Goal: Find specific page/section: Find specific page/section

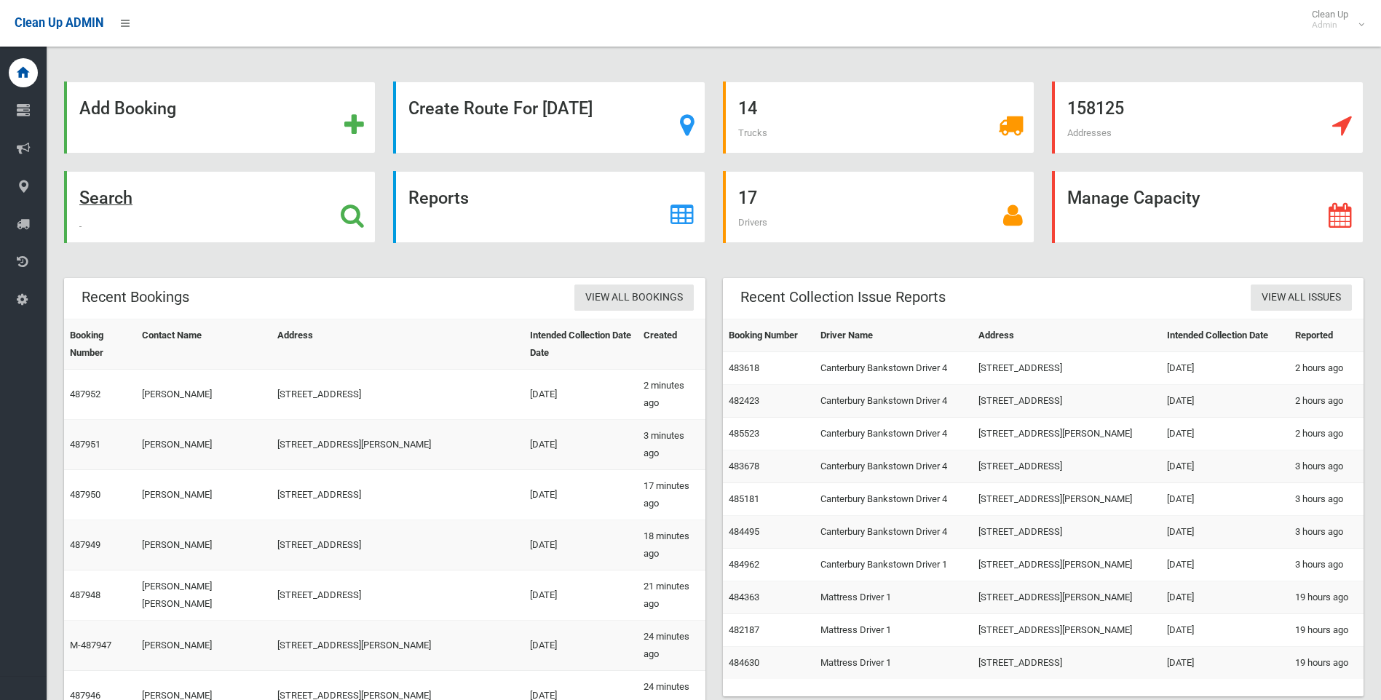
click at [119, 195] on strong "Search" at bounding box center [105, 198] width 53 height 20
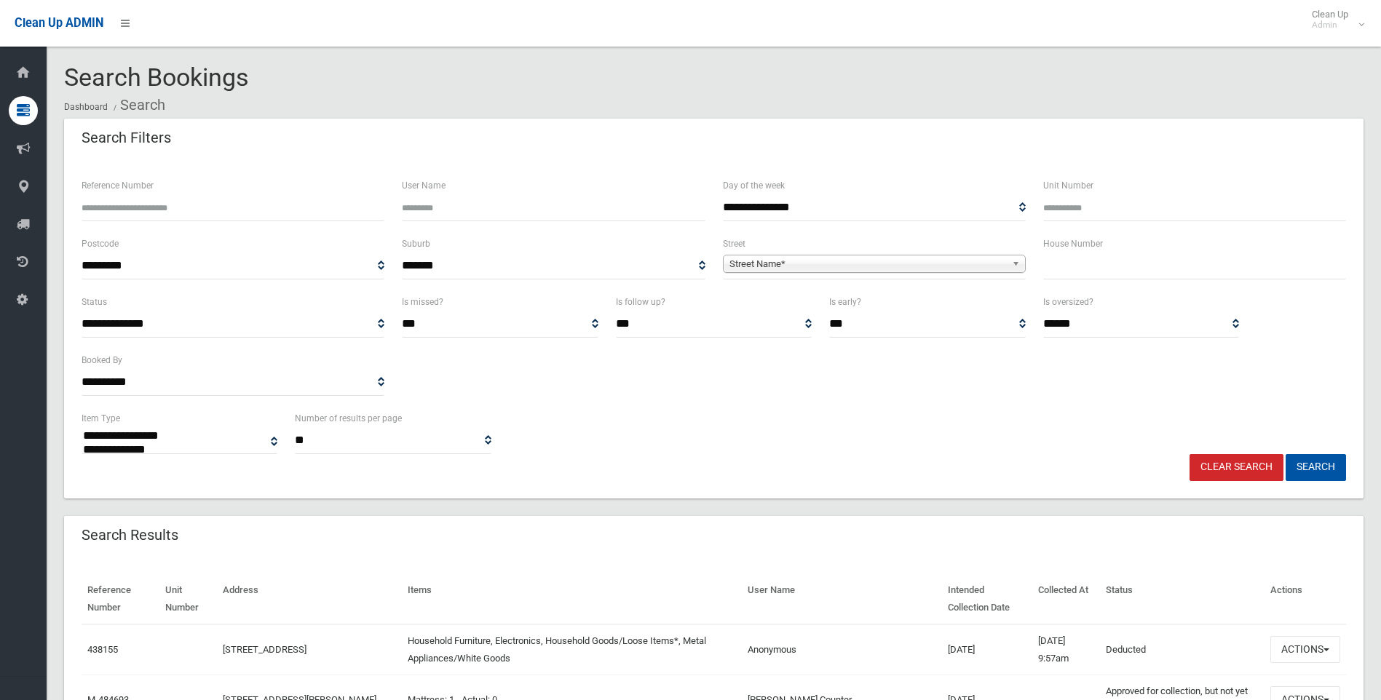
select select
click at [1076, 272] on input "text" at bounding box center [1194, 266] width 303 height 27
type input "*"
click at [869, 262] on span "Street Name*" at bounding box center [867, 263] width 277 height 17
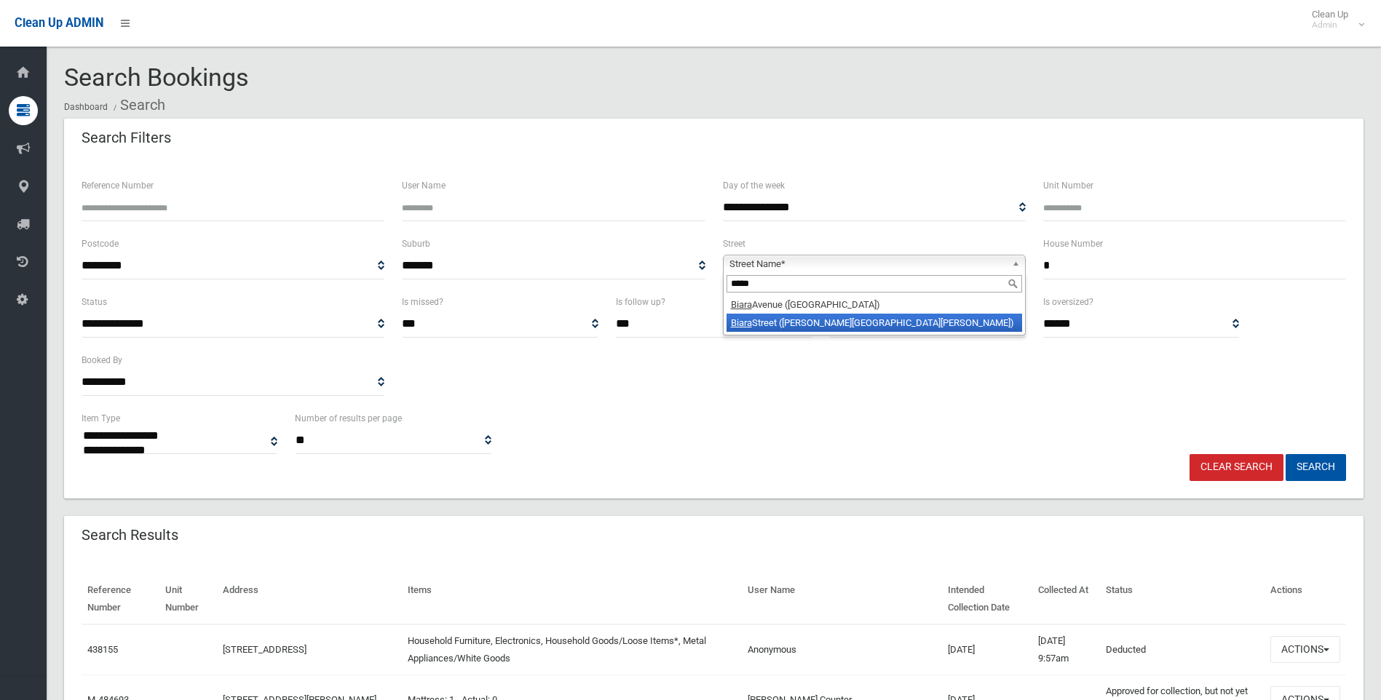
type input "*****"
click at [823, 320] on li "[GEOGRAPHIC_DATA] ([PERSON_NAME][GEOGRAPHIC_DATA][PERSON_NAME])" at bounding box center [874, 323] width 296 height 18
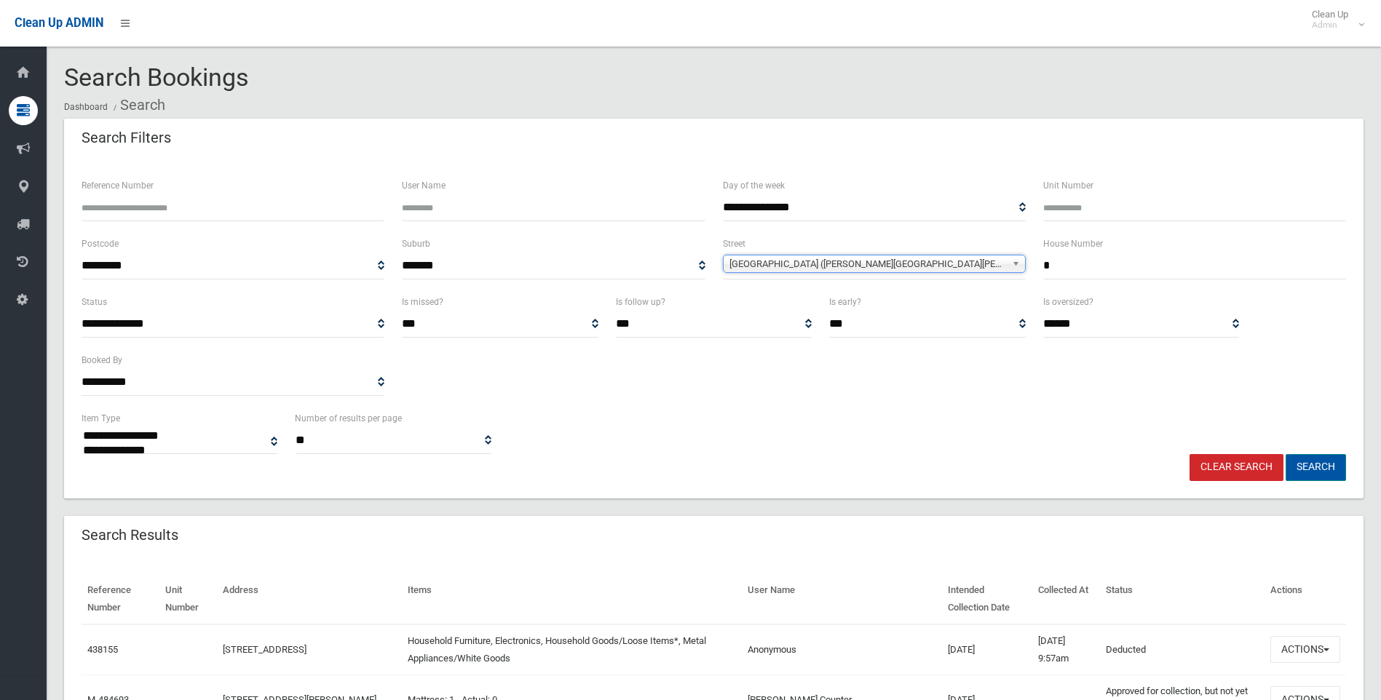
click at [1323, 464] on button "Search" at bounding box center [1315, 467] width 60 height 27
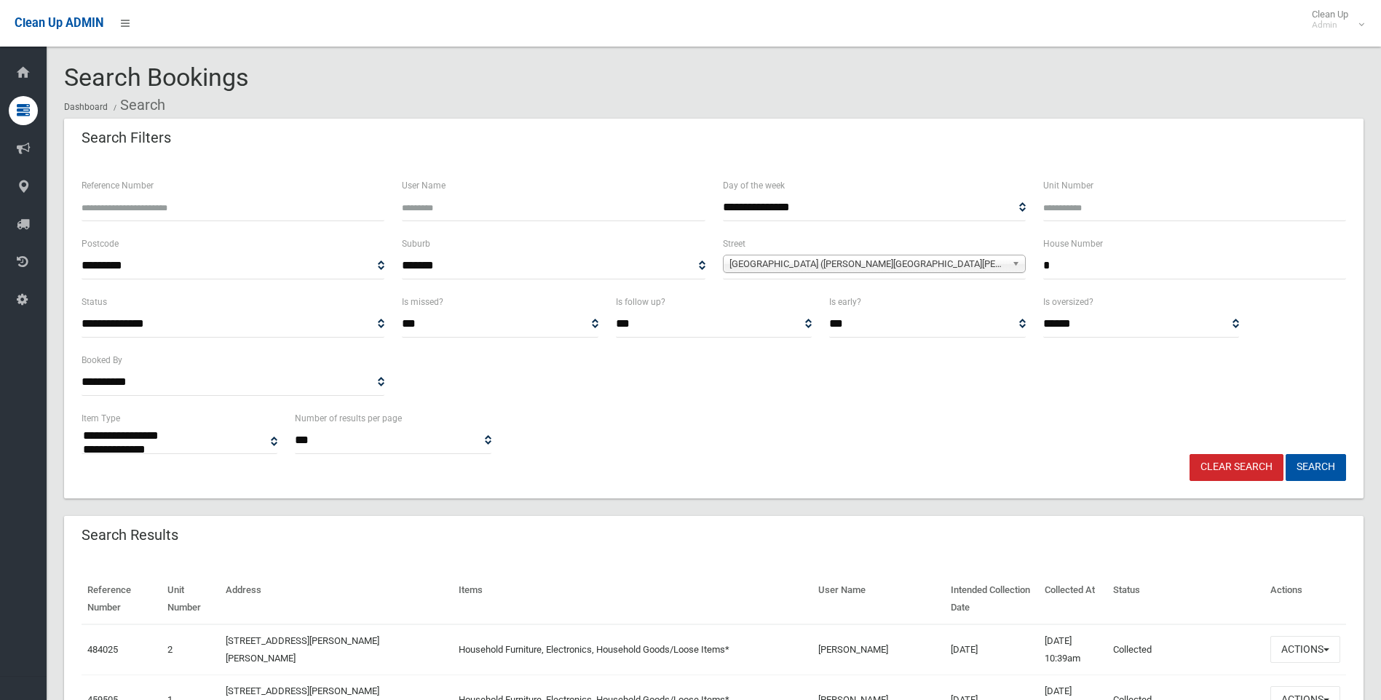
select select
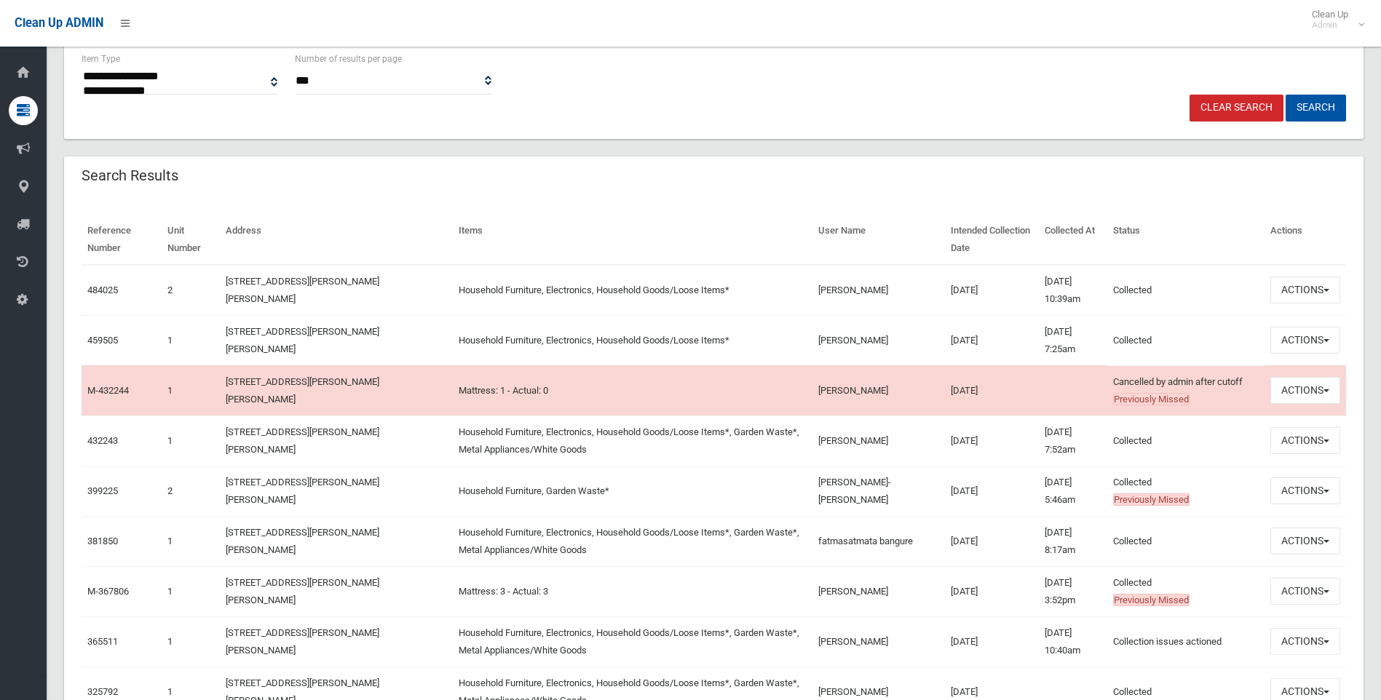
scroll to position [364, 0]
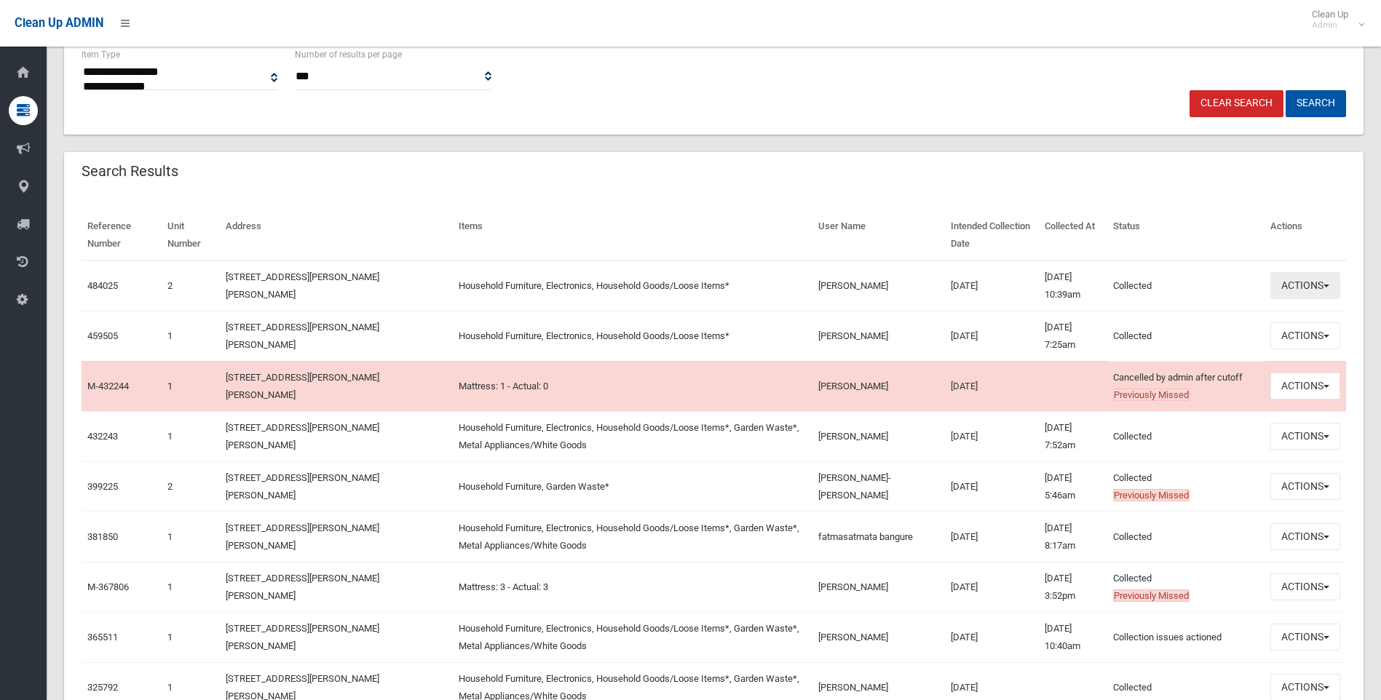
click at [1306, 279] on button "Actions" at bounding box center [1305, 285] width 70 height 27
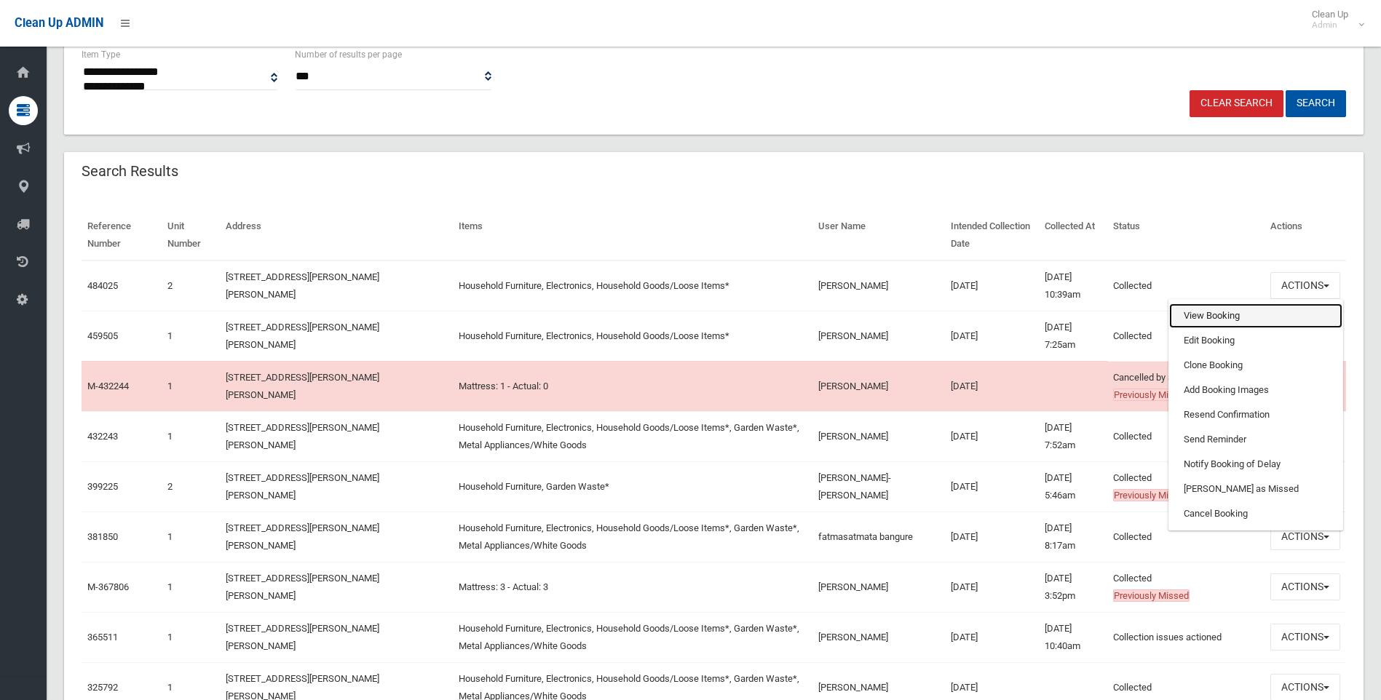
click at [1240, 308] on link "View Booking" at bounding box center [1255, 316] width 173 height 25
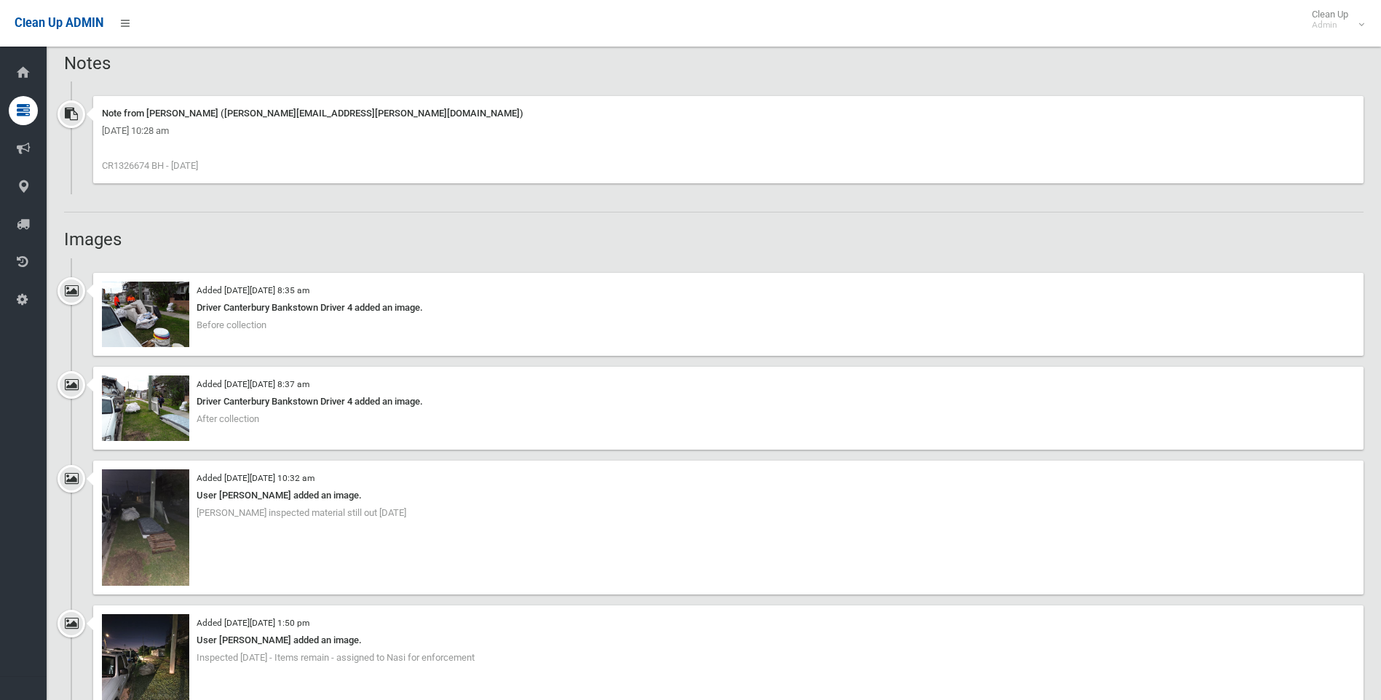
scroll to position [946, 0]
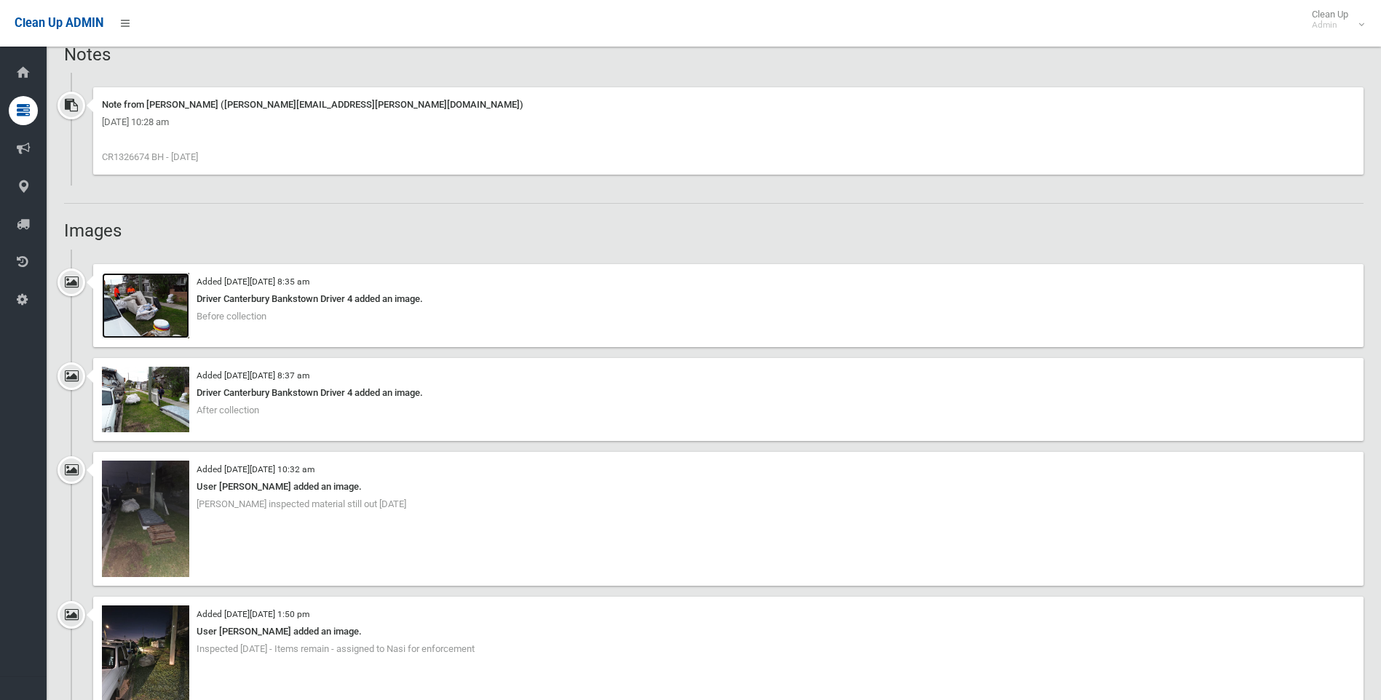
click at [151, 321] on img at bounding box center [145, 306] width 87 height 66
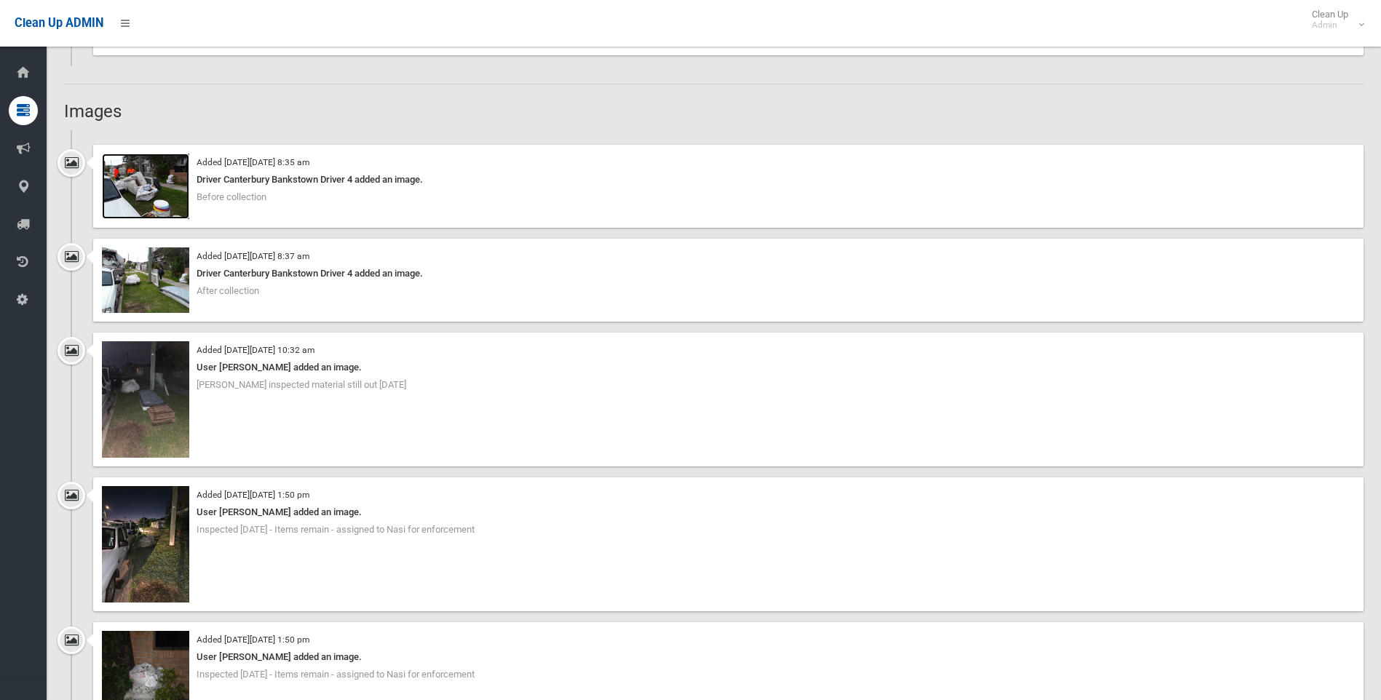
scroll to position [1092, 0]
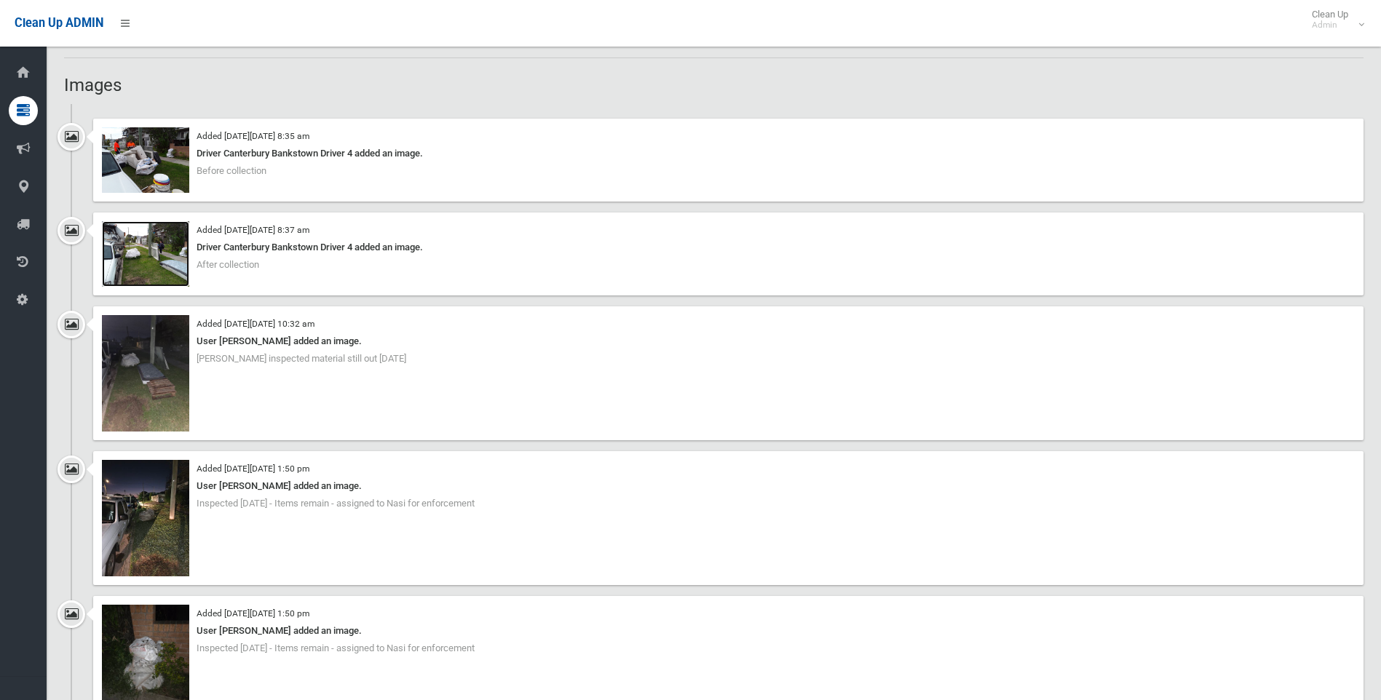
click at [149, 242] on img at bounding box center [145, 254] width 87 height 66
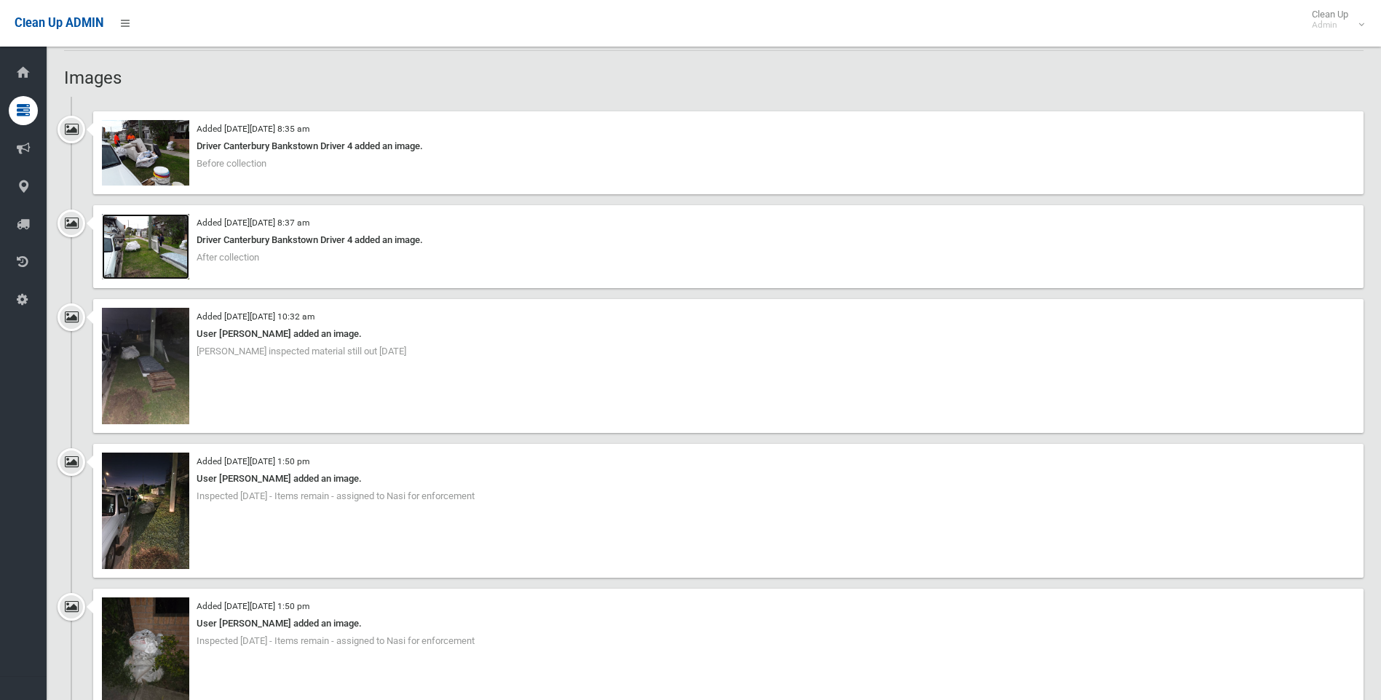
scroll to position [1019, 0]
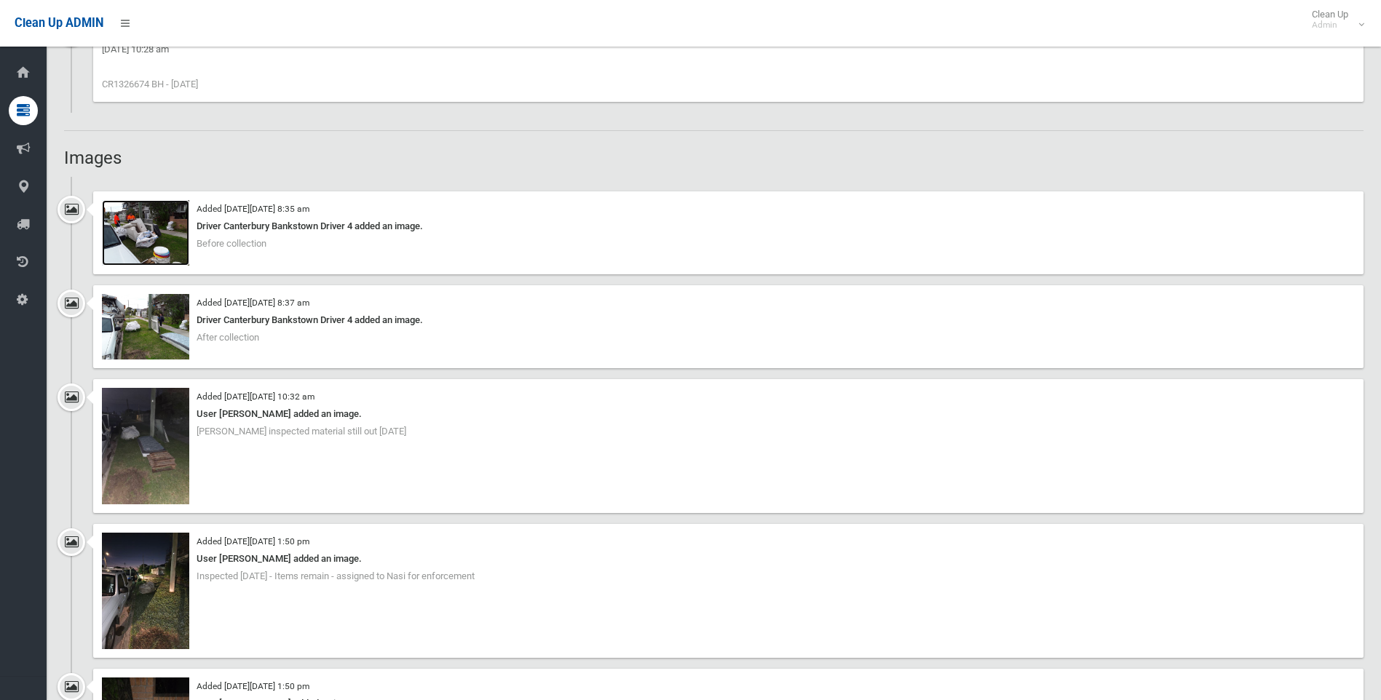
click at [150, 223] on img at bounding box center [145, 233] width 87 height 66
click at [166, 235] on img at bounding box center [145, 233] width 87 height 66
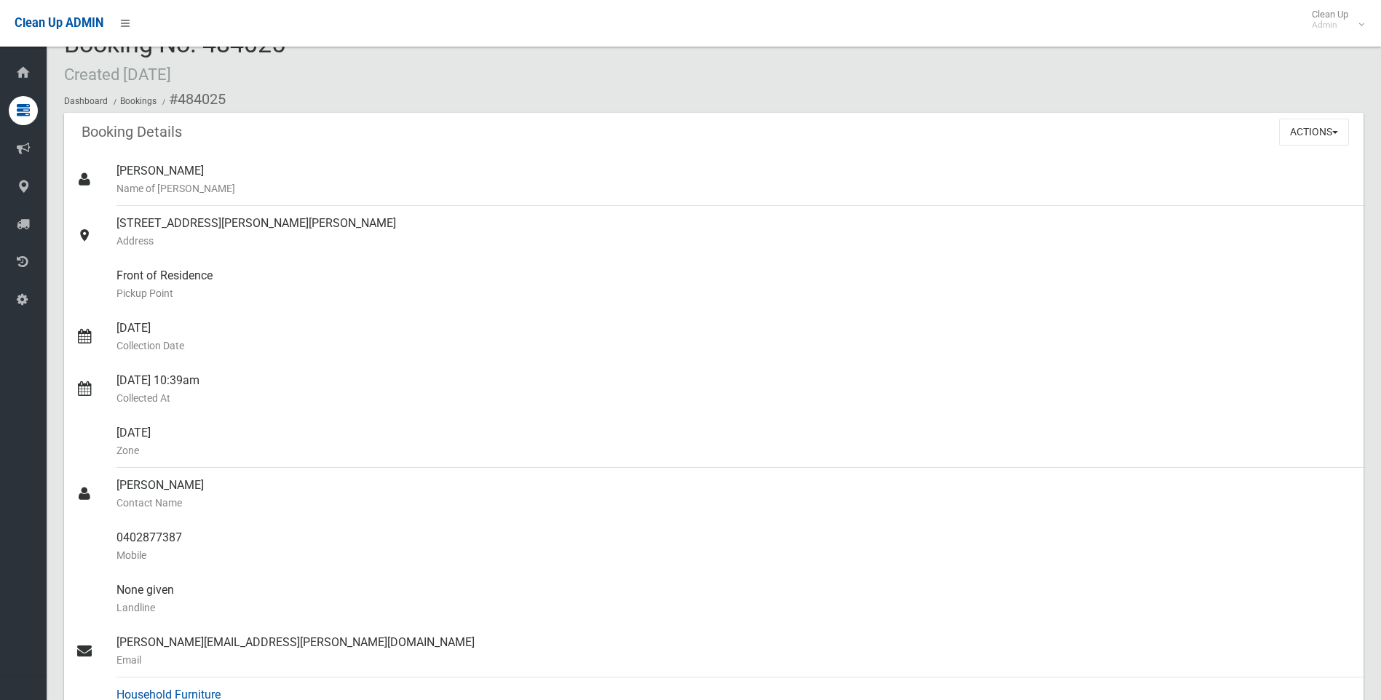
scroll to position [18, 0]
